Goal: Information Seeking & Learning: Learn about a topic

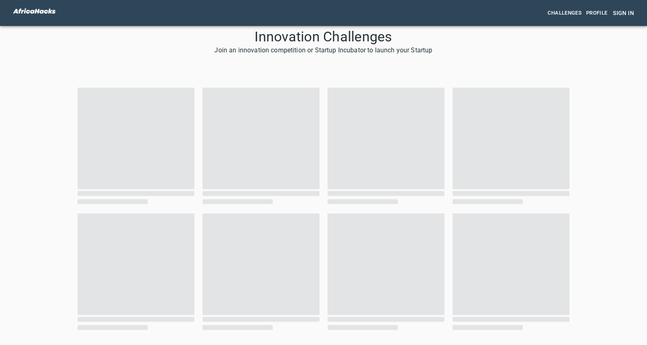
click at [607, 140] on div "Challenges Profile Sign in Innovation Challenges Join an innovation competition…" at bounding box center [323, 229] width 647 height 403
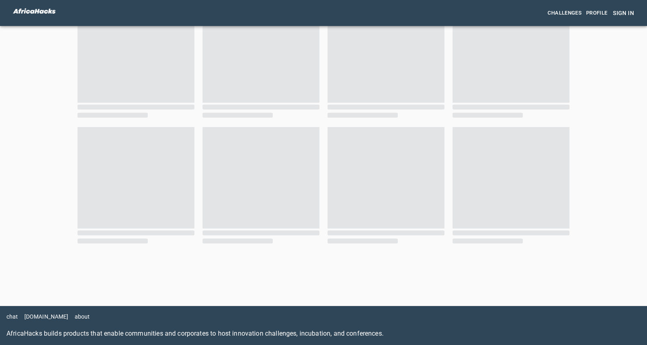
scroll to position [86, 0]
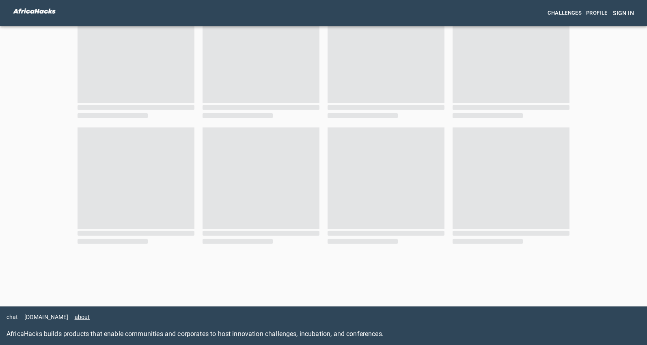
click at [83, 318] on link "about" at bounding box center [86, 317] width 22 height 6
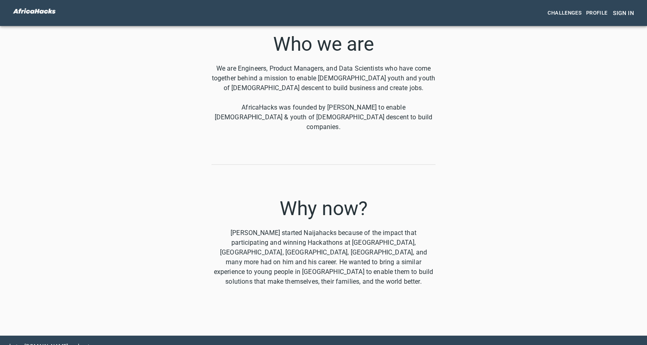
scroll to position [229, 0]
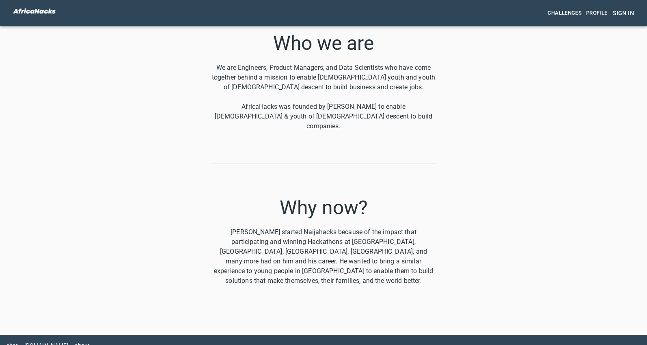
click at [147, 287] on div "About us Join an innovation competition or Startup Incubator to launch your Sta…" at bounding box center [324, 67] width 520 height 536
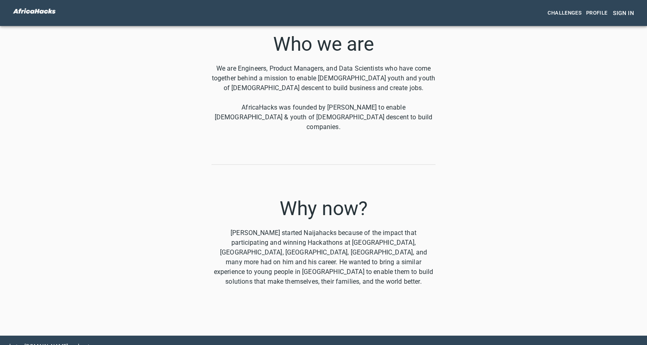
click at [48, 343] on link "[DOMAIN_NAME]" at bounding box center [49, 346] width 50 height 6
click at [623, 15] on span "Sign in" at bounding box center [623, 13] width 21 height 10
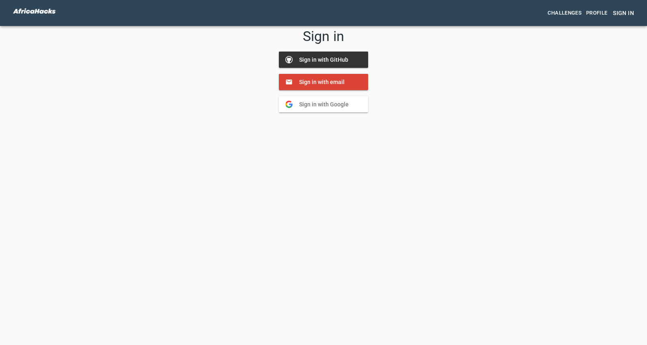
scroll to position [0, 0]
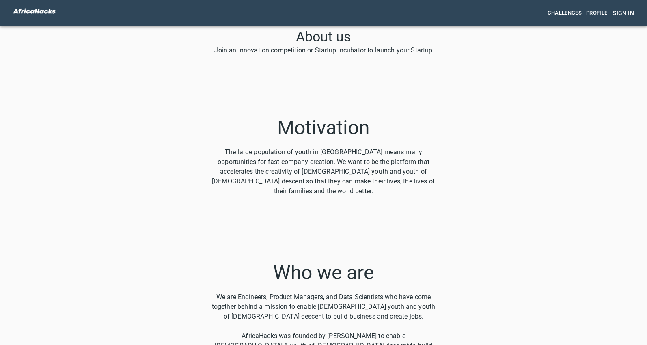
click at [570, 13] on span "Challenges" at bounding box center [565, 13] width 34 height 9
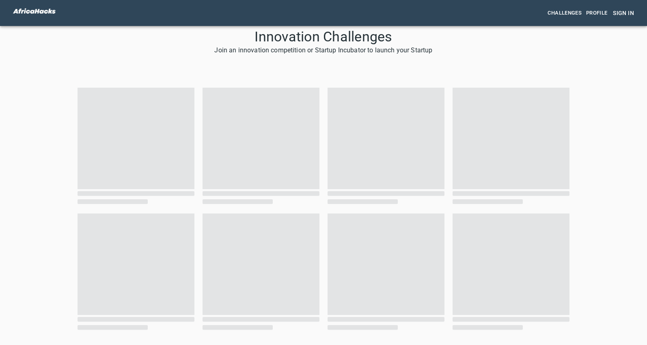
drag, startPoint x: 583, startPoint y: 6, endPoint x: 604, endPoint y: 95, distance: 90.8
click at [604, 95] on div "Challenges Profile Sign in Innovation Challenges Join an innovation competition…" at bounding box center [323, 229] width 647 height 403
click at [610, 83] on div "Challenges Profile Sign in Innovation Challenges Join an innovation competition…" at bounding box center [323, 229] width 647 height 403
